Goal: Transaction & Acquisition: Register for event/course

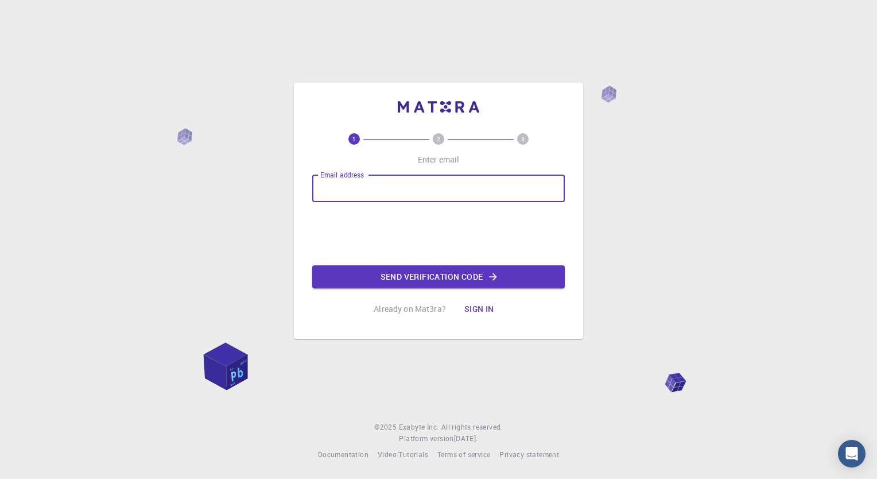
click at [377, 192] on input "Email address" at bounding box center [438, 189] width 253 height 28
type input "[EMAIL_ADDRESS][DOMAIN_NAME]"
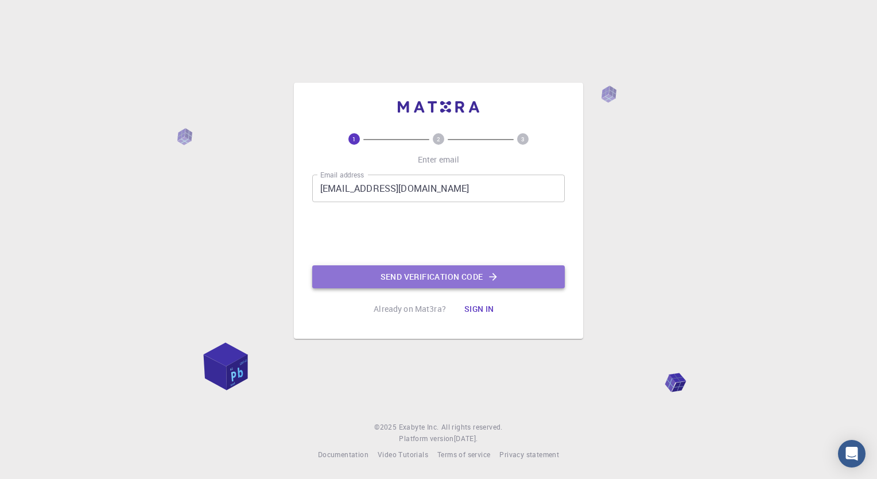
click at [389, 277] on button "Send verification code" at bounding box center [438, 276] width 253 height 23
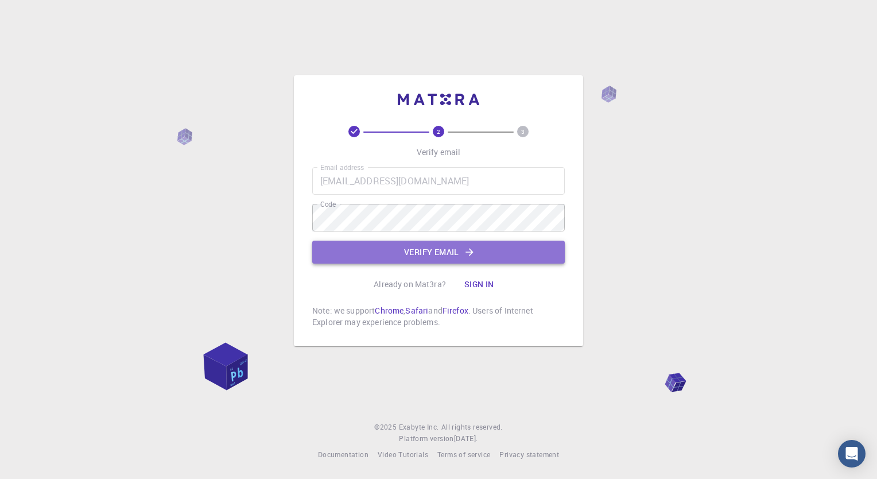
click at [403, 250] on button "Verify email" at bounding box center [438, 252] width 253 height 23
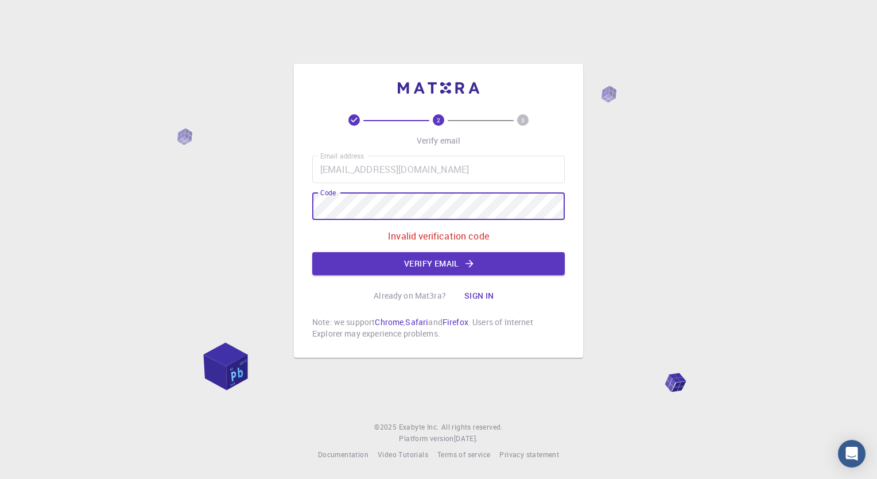
click at [222, 196] on div "2 3 Verify email Email address tpsychie@gmail.com Email address Code Code Inval…" at bounding box center [438, 239] width 877 height 479
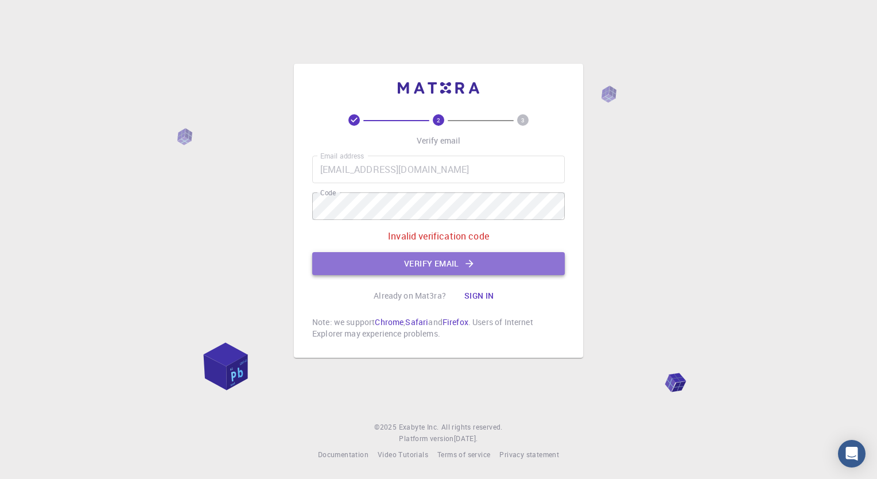
click at [423, 266] on button "Verify email" at bounding box center [438, 263] width 253 height 23
click at [452, 260] on button "Verify email" at bounding box center [438, 263] width 253 height 23
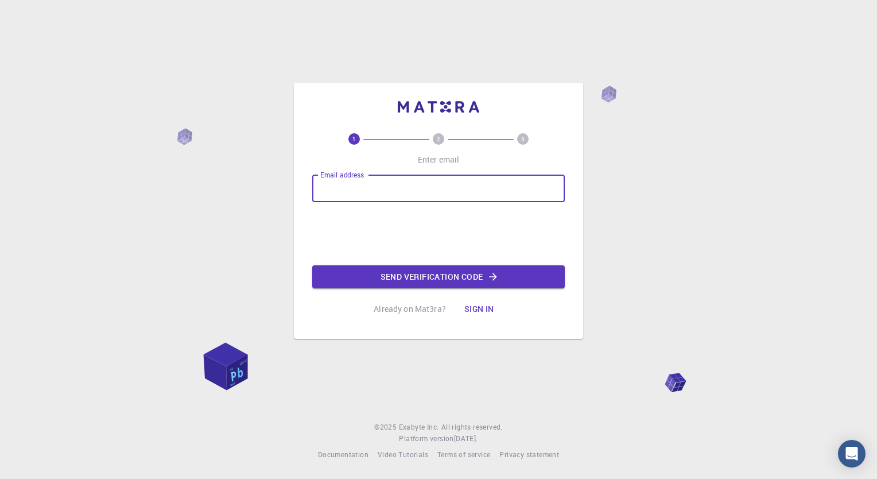
click at [395, 183] on input "Email address" at bounding box center [438, 189] width 253 height 28
type input "[EMAIL_ADDRESS][DOMAIN_NAME]"
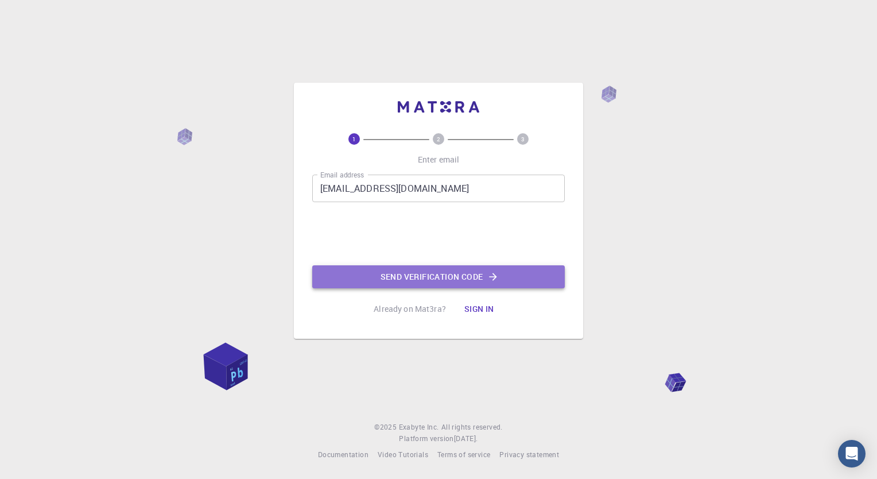
click at [424, 281] on button "Send verification code" at bounding box center [438, 276] width 253 height 23
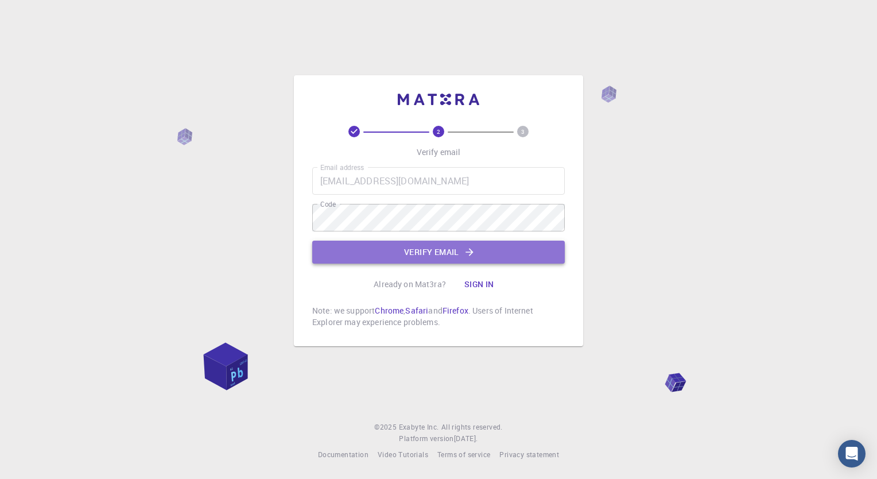
click at [460, 254] on button "Verify email" at bounding box center [438, 252] width 253 height 23
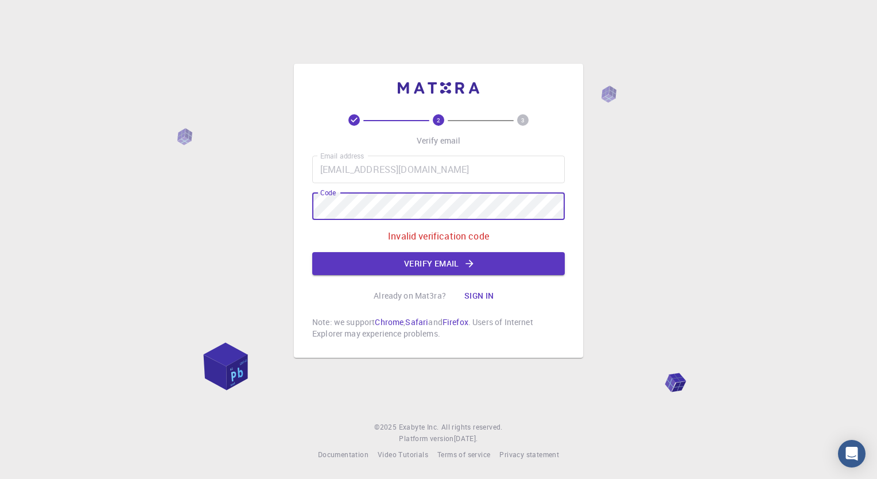
click at [235, 217] on div "2 3 Verify email Email address tpsychie@gmail.com Email address Code Code Inval…" at bounding box center [438, 239] width 877 height 479
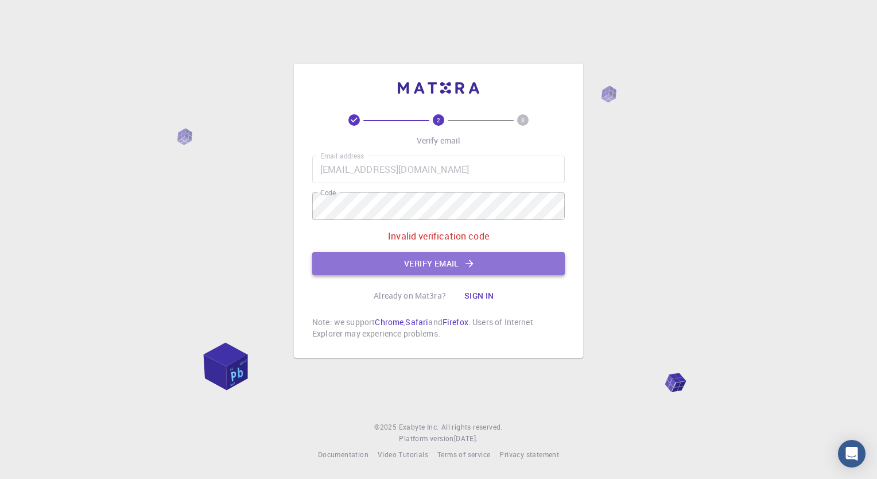
click at [393, 259] on button "Verify email" at bounding box center [438, 263] width 253 height 23
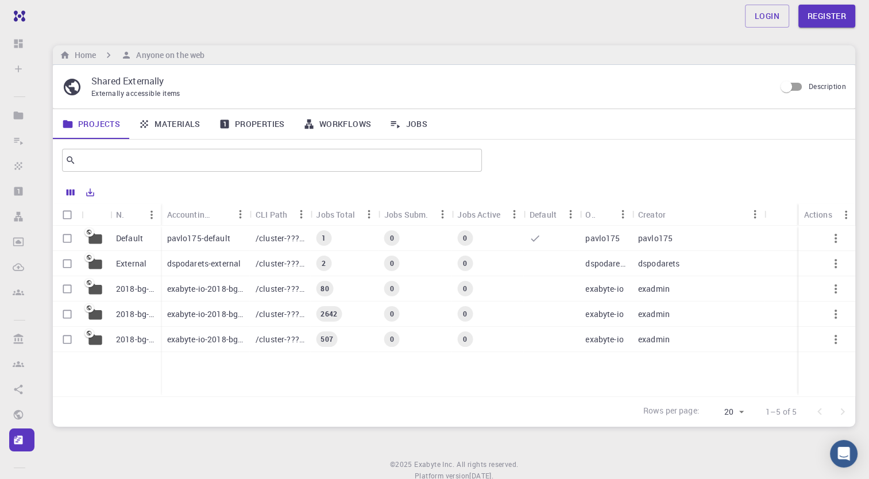
click at [192, 234] on p "pavlo175-default" at bounding box center [197, 237] width 63 height 11
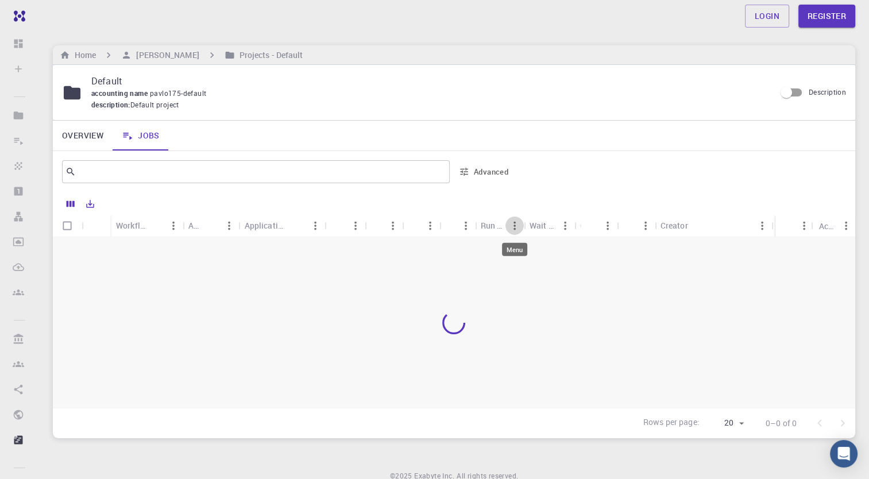
click at [514, 224] on icon "Menu" at bounding box center [514, 226] width 2 height 9
drag, startPoint x: 697, startPoint y: 73, endPoint x: 646, endPoint y: 76, distance: 51.7
click at [646, 76] on p "Default" at bounding box center [428, 81] width 675 height 14
drag, startPoint x: 645, startPoint y: 80, endPoint x: 631, endPoint y: 86, distance: 15.5
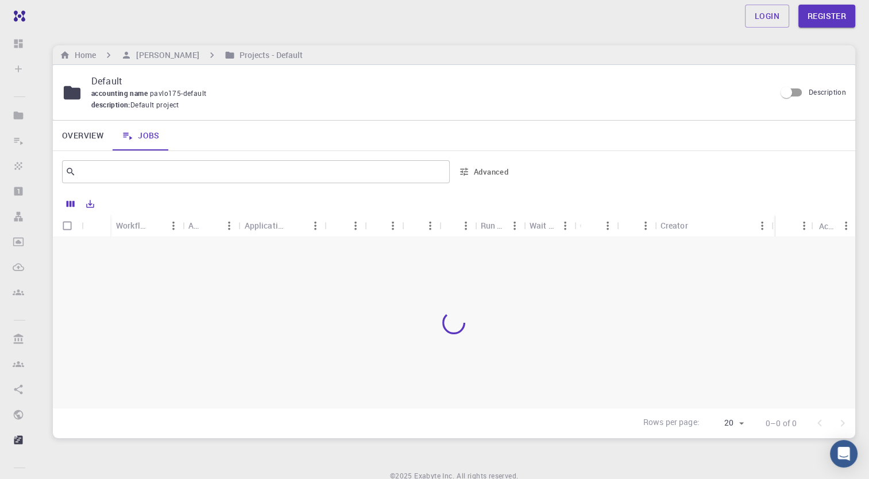
click at [631, 86] on p "Default" at bounding box center [428, 81] width 675 height 14
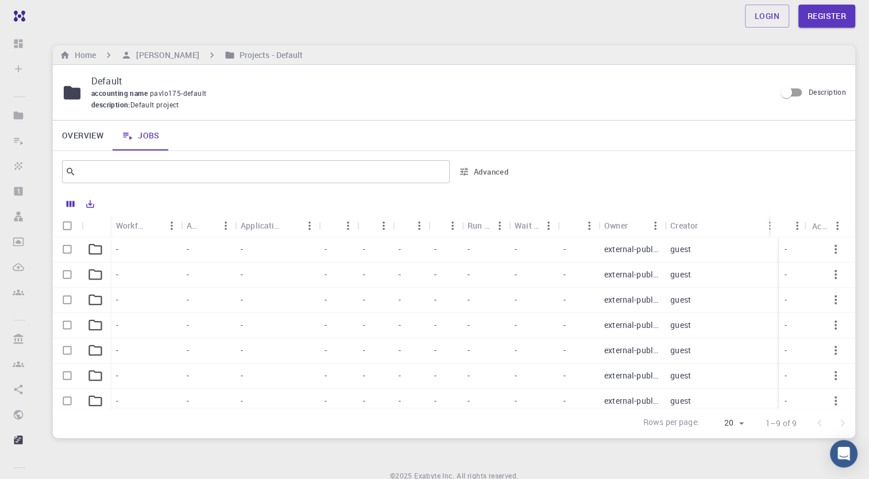
click at [165, 261] on div "-" at bounding box center [145, 249] width 71 height 25
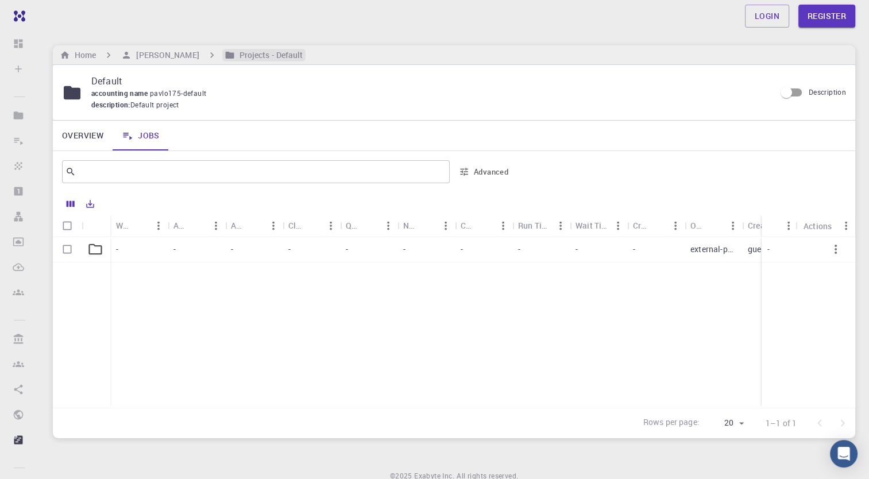
click at [253, 60] on h6 "Projects - Default" at bounding box center [269, 55] width 68 height 13
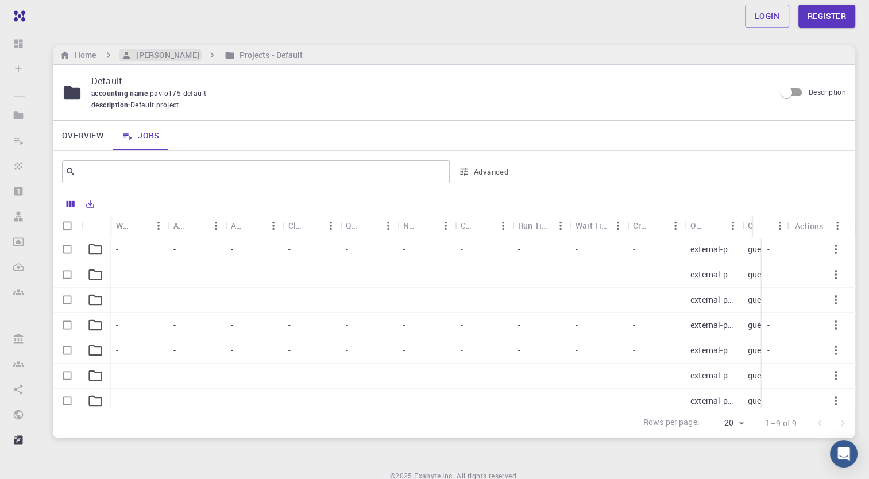
click at [195, 53] on h6 "Pavlo Prysyazhnyuk" at bounding box center [164, 55] width 67 height 13
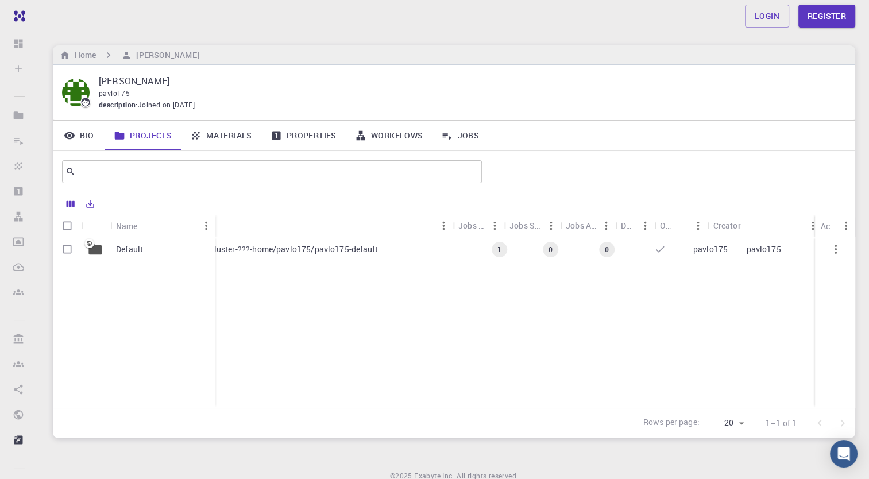
scroll to position [0, 200]
click at [831, 249] on icon "button" at bounding box center [835, 249] width 14 height 14
click at [832, 261] on div at bounding box center [829, 260] width 15 height 10
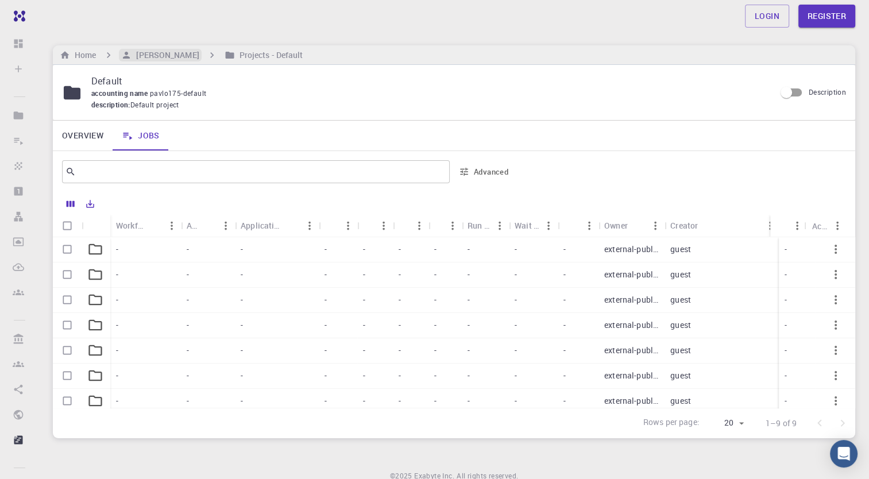
click at [190, 54] on h6 "Pavlo Prysyazhnyuk" at bounding box center [164, 55] width 67 height 13
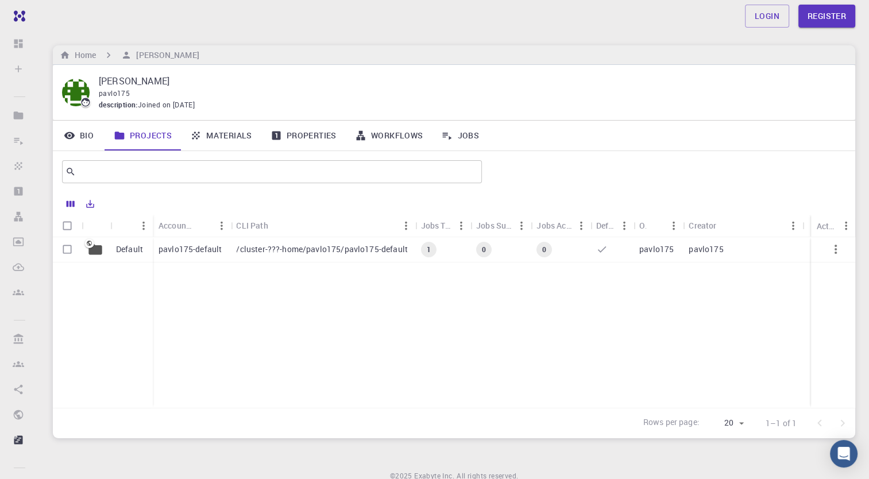
click at [69, 247] on input "Select row" at bounding box center [67, 249] width 22 height 22
checkbox input "true"
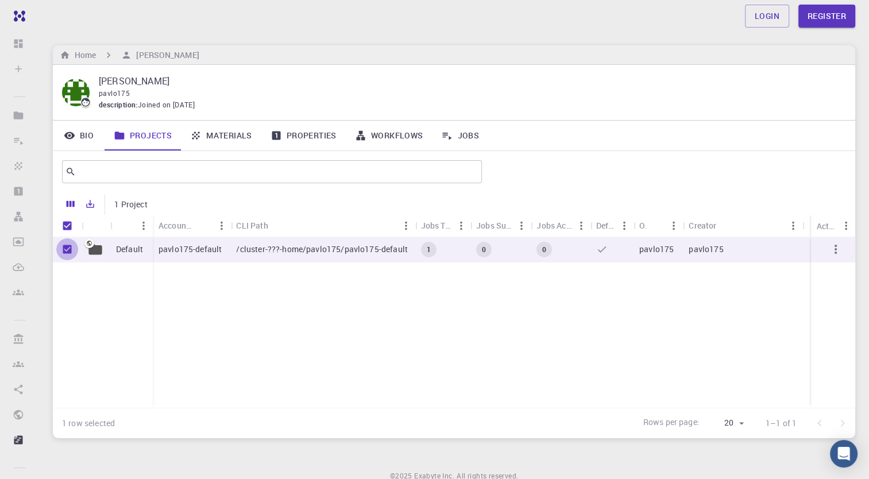
click at [69, 247] on input "Unselect row" at bounding box center [67, 249] width 22 height 22
checkbox input "false"
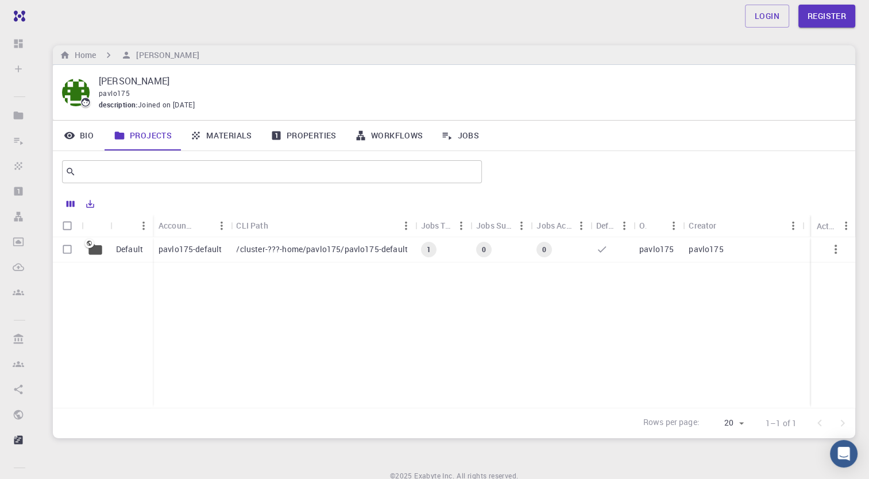
click at [195, 253] on p "pavlo175-default" at bounding box center [189, 248] width 63 height 11
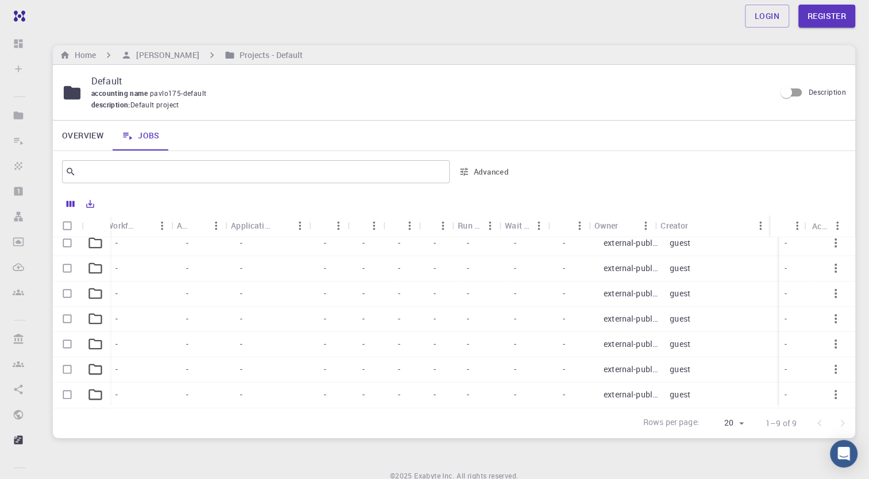
scroll to position [0, 9]
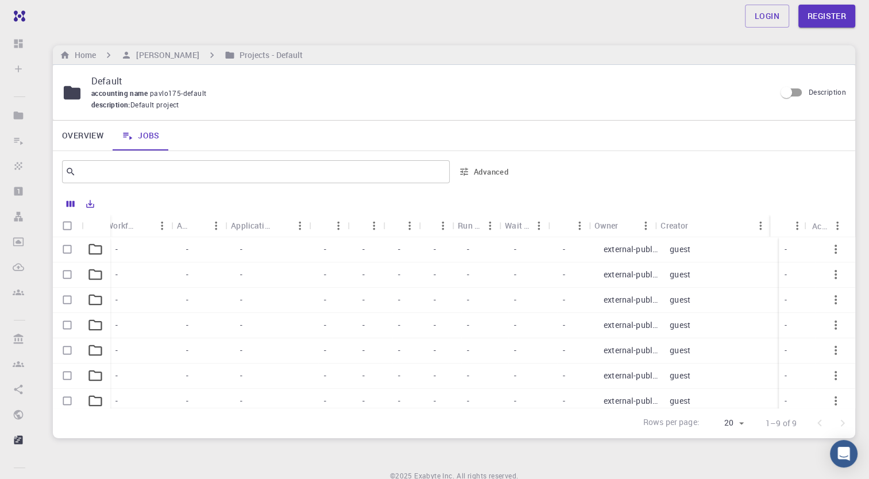
click at [214, 28] on div "Login Register" at bounding box center [453, 16] width 857 height 32
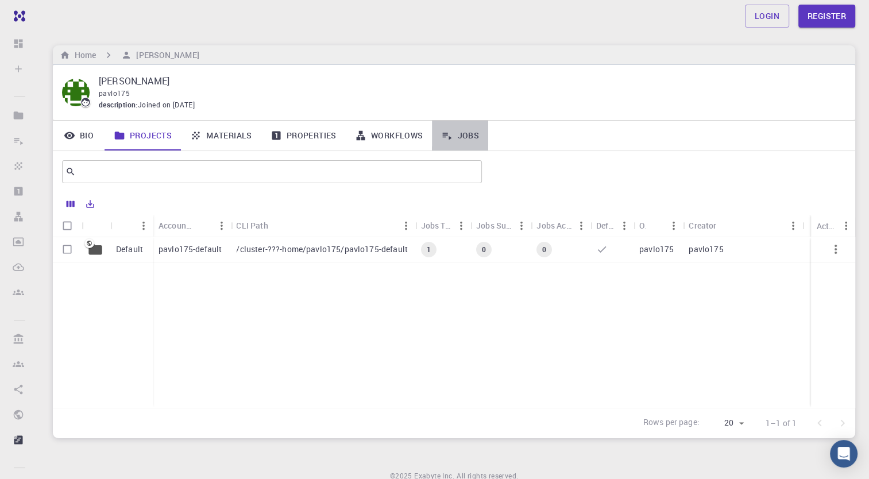
click at [452, 139] on link "Jobs" at bounding box center [460, 136] width 56 height 30
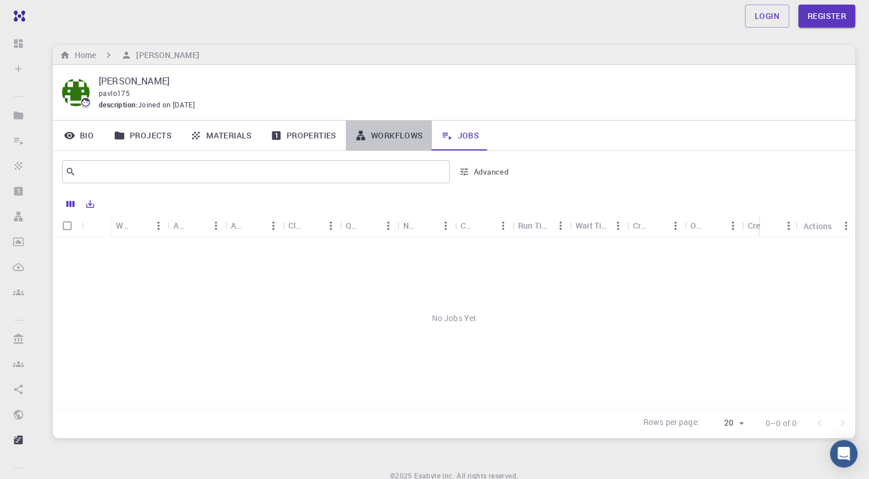
click at [409, 137] on link "Workflows" at bounding box center [389, 136] width 87 height 30
click at [316, 119] on div "Pavlo Prysyazhnyuk pavlo175 description : Joined on Apr 19, 2022" at bounding box center [454, 92] width 802 height 55
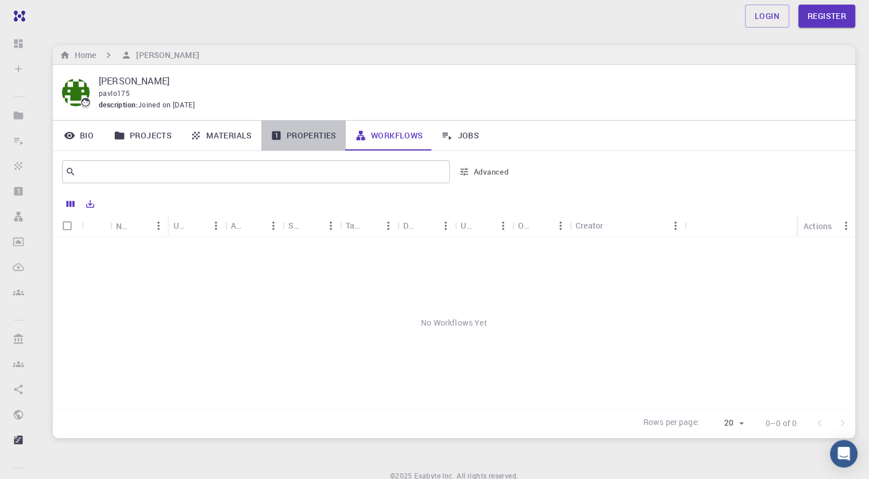
click at [305, 135] on link "Properties" at bounding box center [303, 136] width 84 height 30
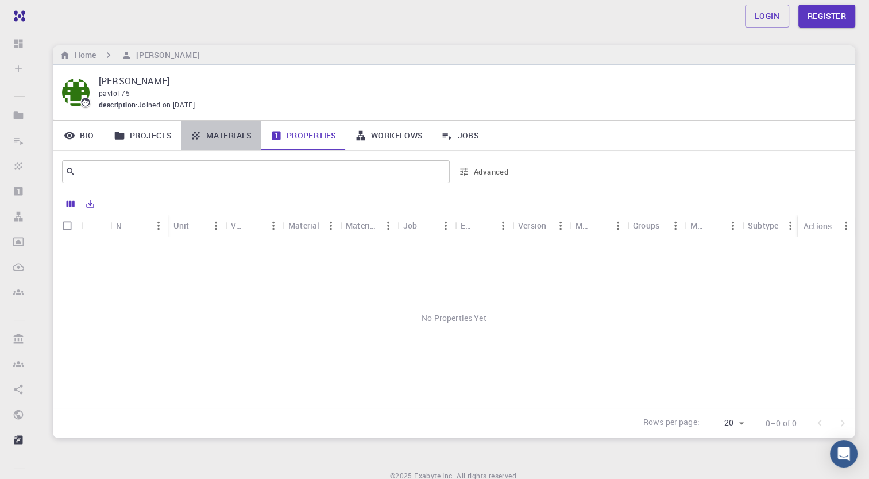
click at [235, 129] on link "Materials" at bounding box center [221, 136] width 80 height 30
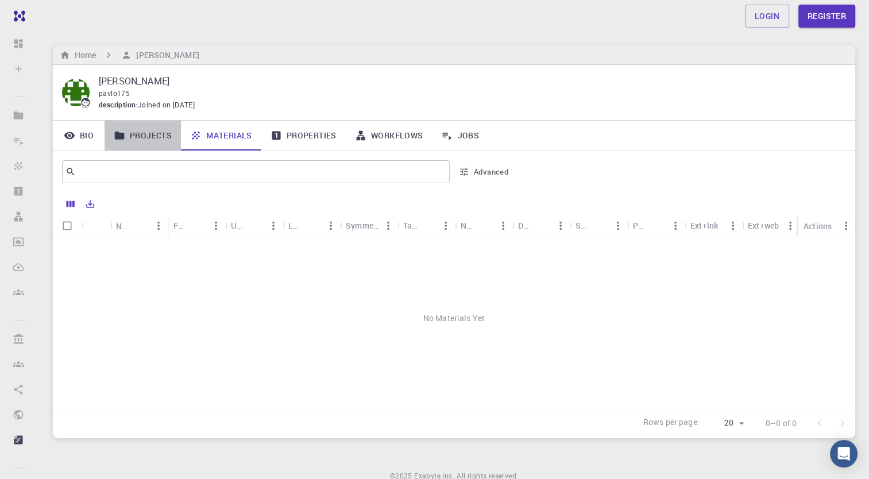
click at [152, 130] on link "Projects" at bounding box center [142, 136] width 76 height 30
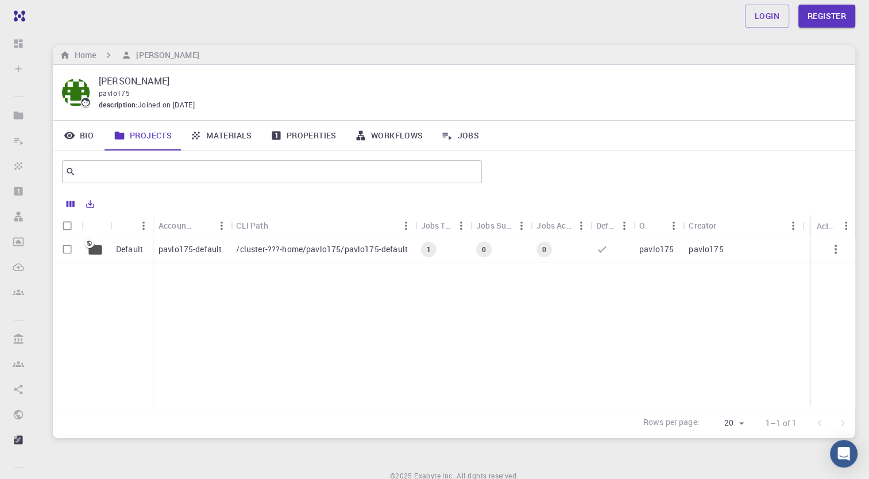
click at [600, 247] on icon at bounding box center [601, 248] width 11 height 11
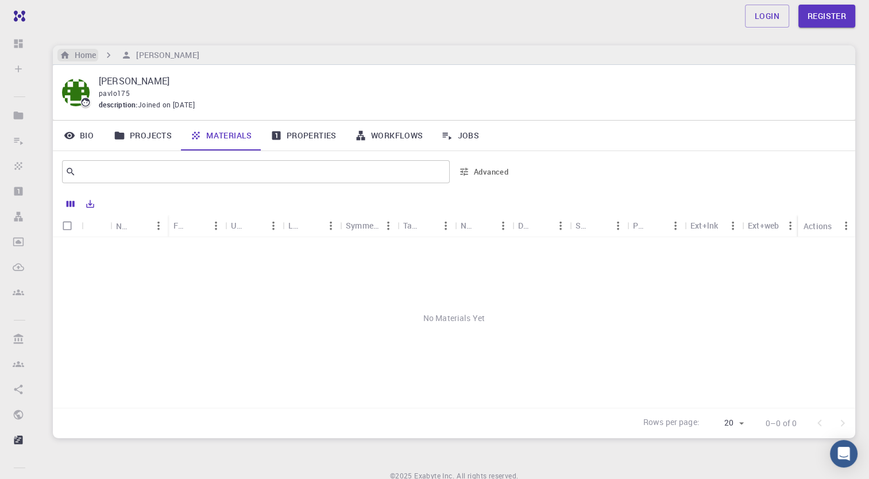
click at [84, 57] on h6 "Home" at bounding box center [83, 55] width 26 height 13
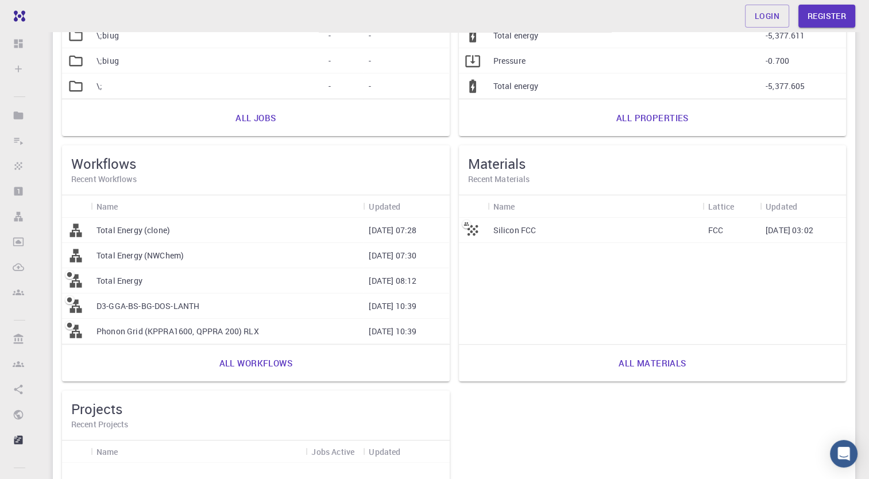
scroll to position [224, 0]
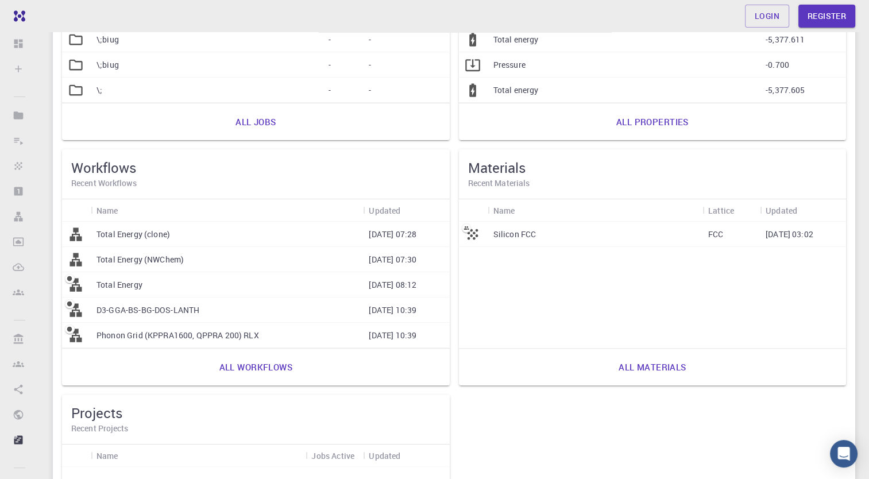
click at [201, 242] on div "Total Energy (clone)" at bounding box center [227, 234] width 272 height 25
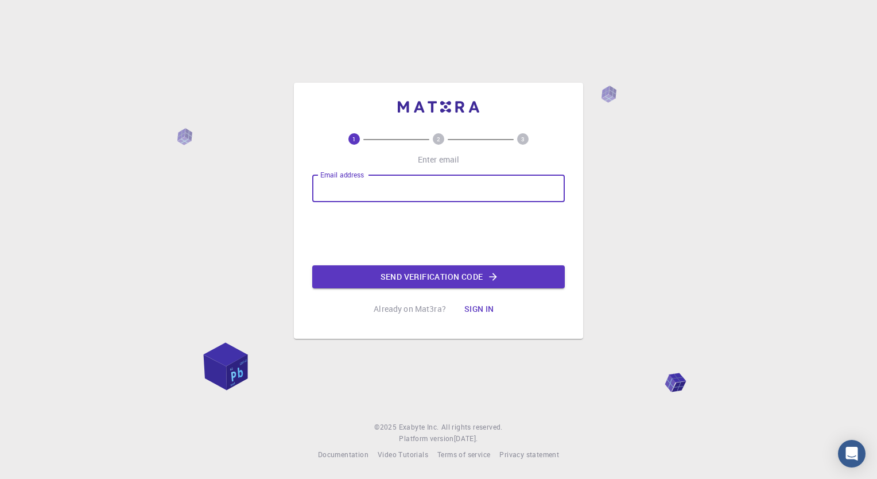
click at [370, 191] on input "Email address" at bounding box center [438, 189] width 253 height 28
type input "[EMAIL_ADDRESS][DOMAIN_NAME]"
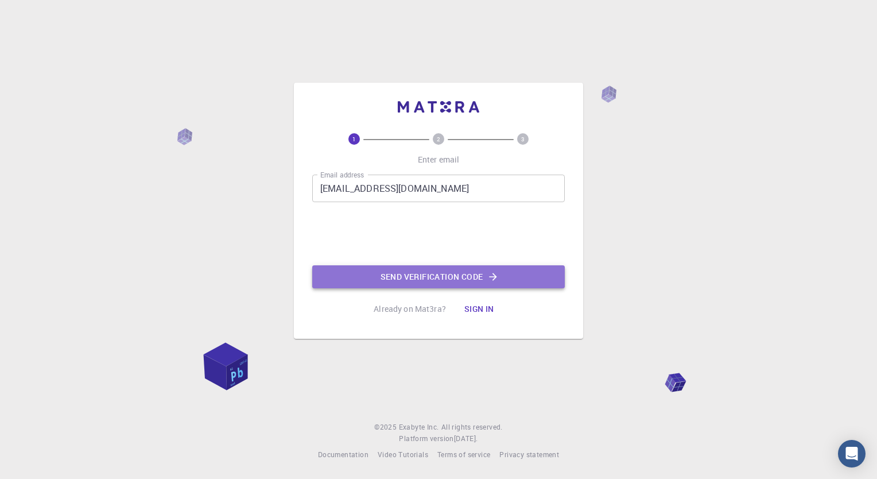
click at [396, 272] on button "Send verification code" at bounding box center [438, 276] width 253 height 23
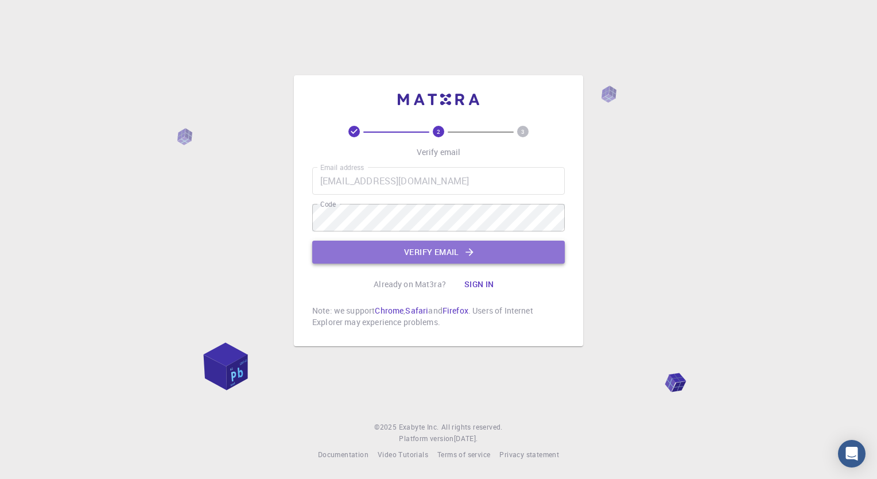
click at [427, 254] on button "Verify email" at bounding box center [438, 252] width 253 height 23
